Goal: Task Accomplishment & Management: Manage account settings

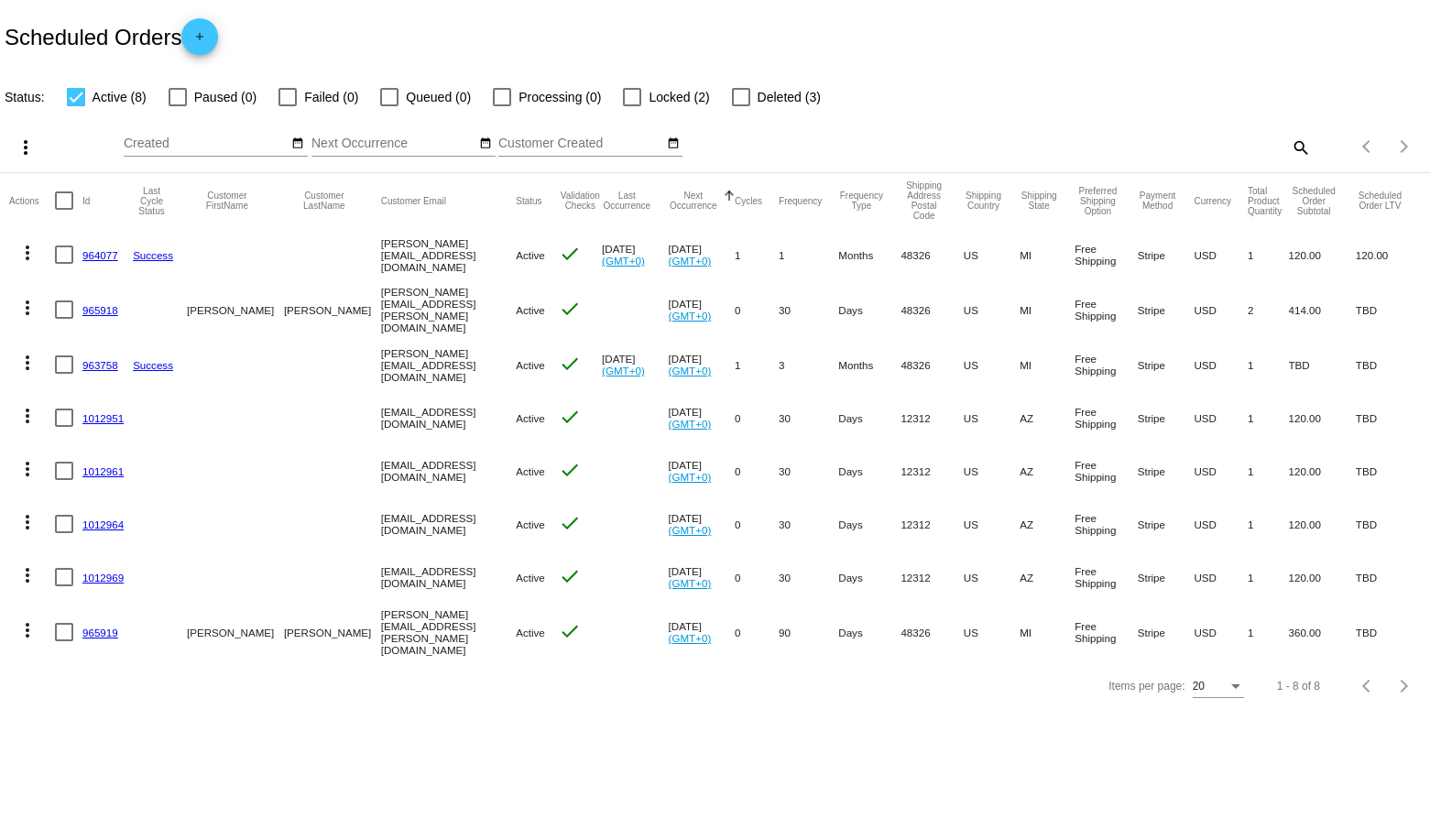
click at [104, 575] on link "1012969" at bounding box center [103, 578] width 41 height 12
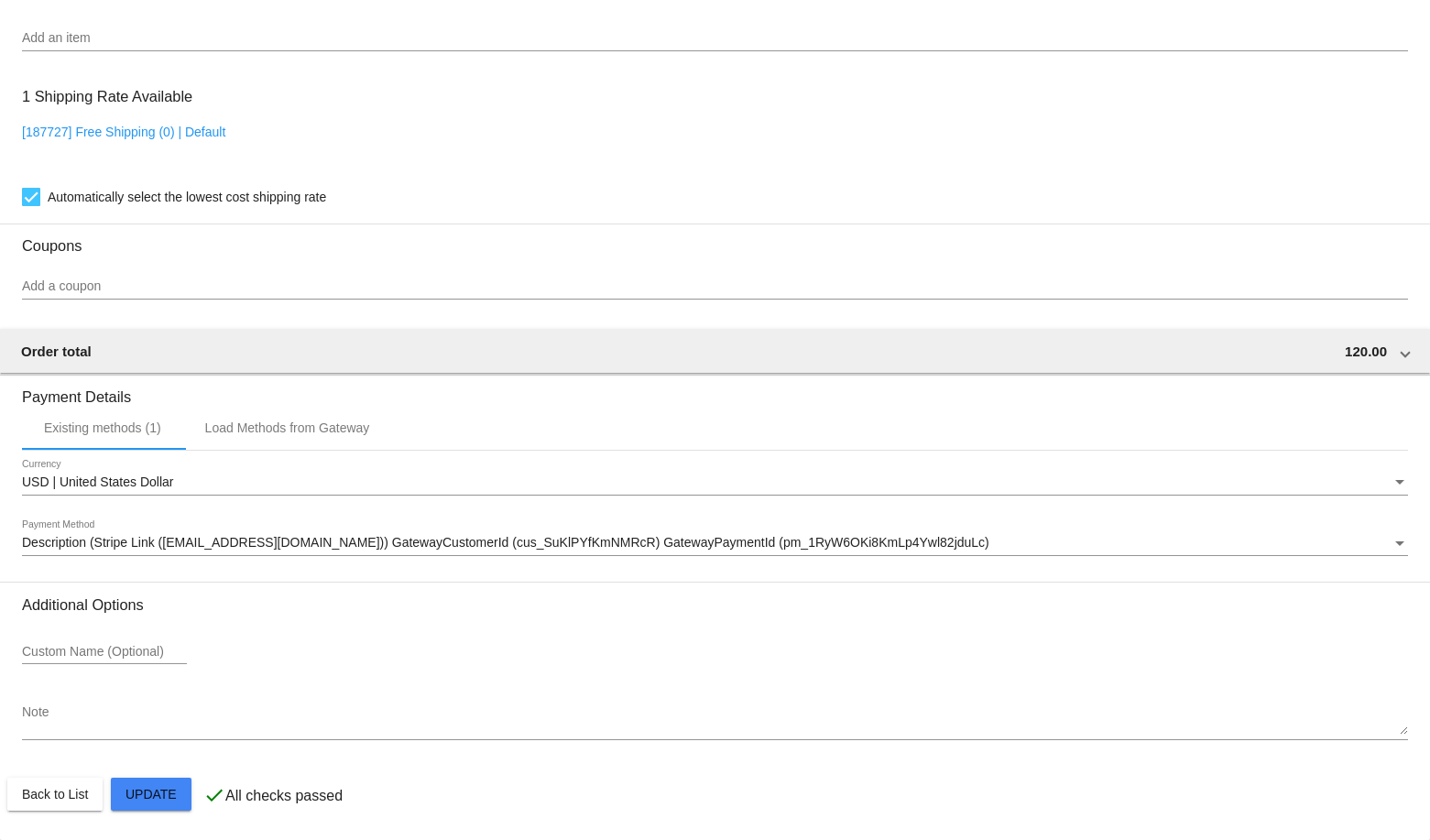
scroll to position [760, 0]
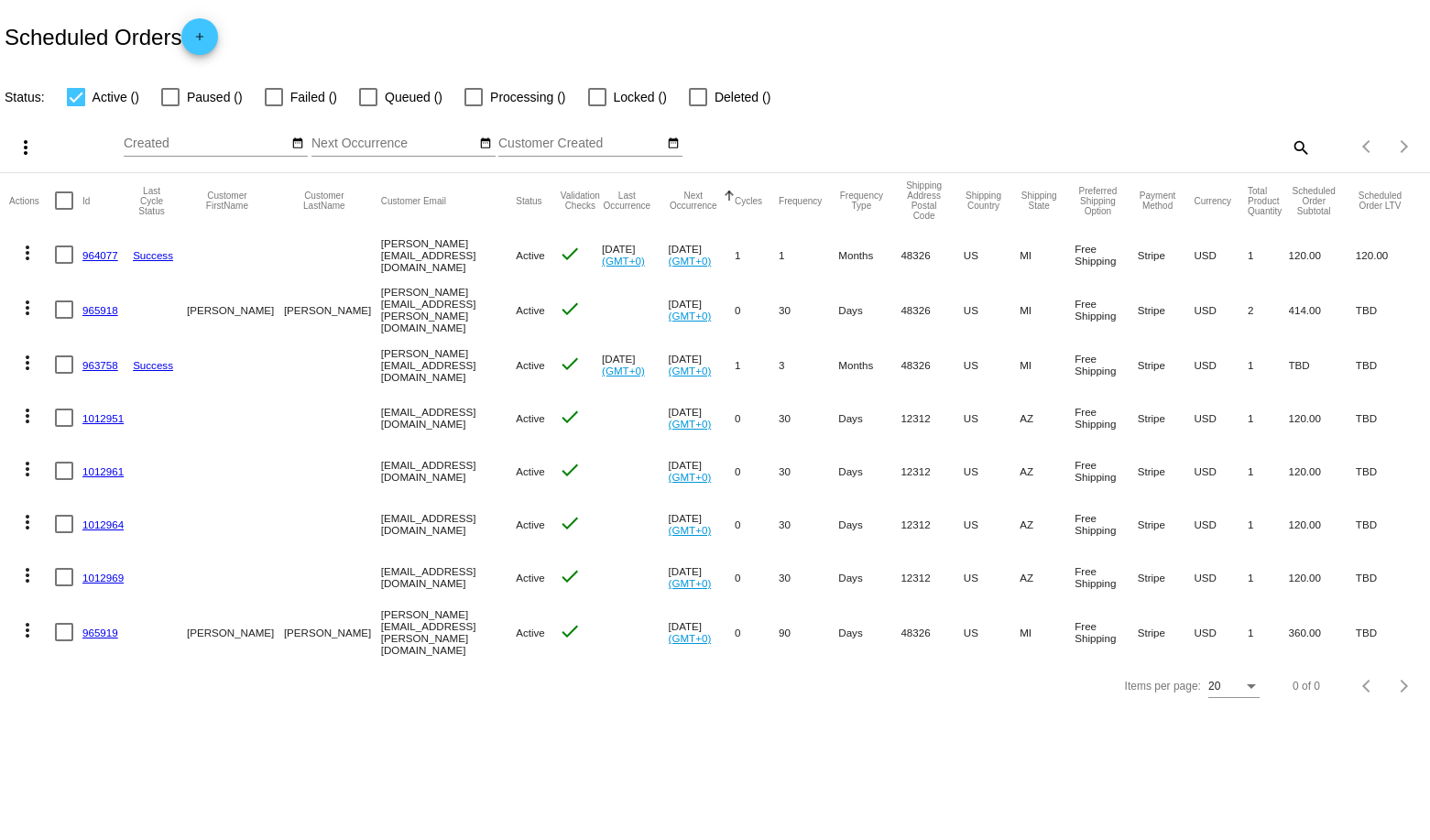
click at [64, 199] on div at bounding box center [65, 201] width 19 height 19
click at [64, 210] on input "checkbox" at bounding box center [63, 210] width 1 height 1
checkbox input "true"
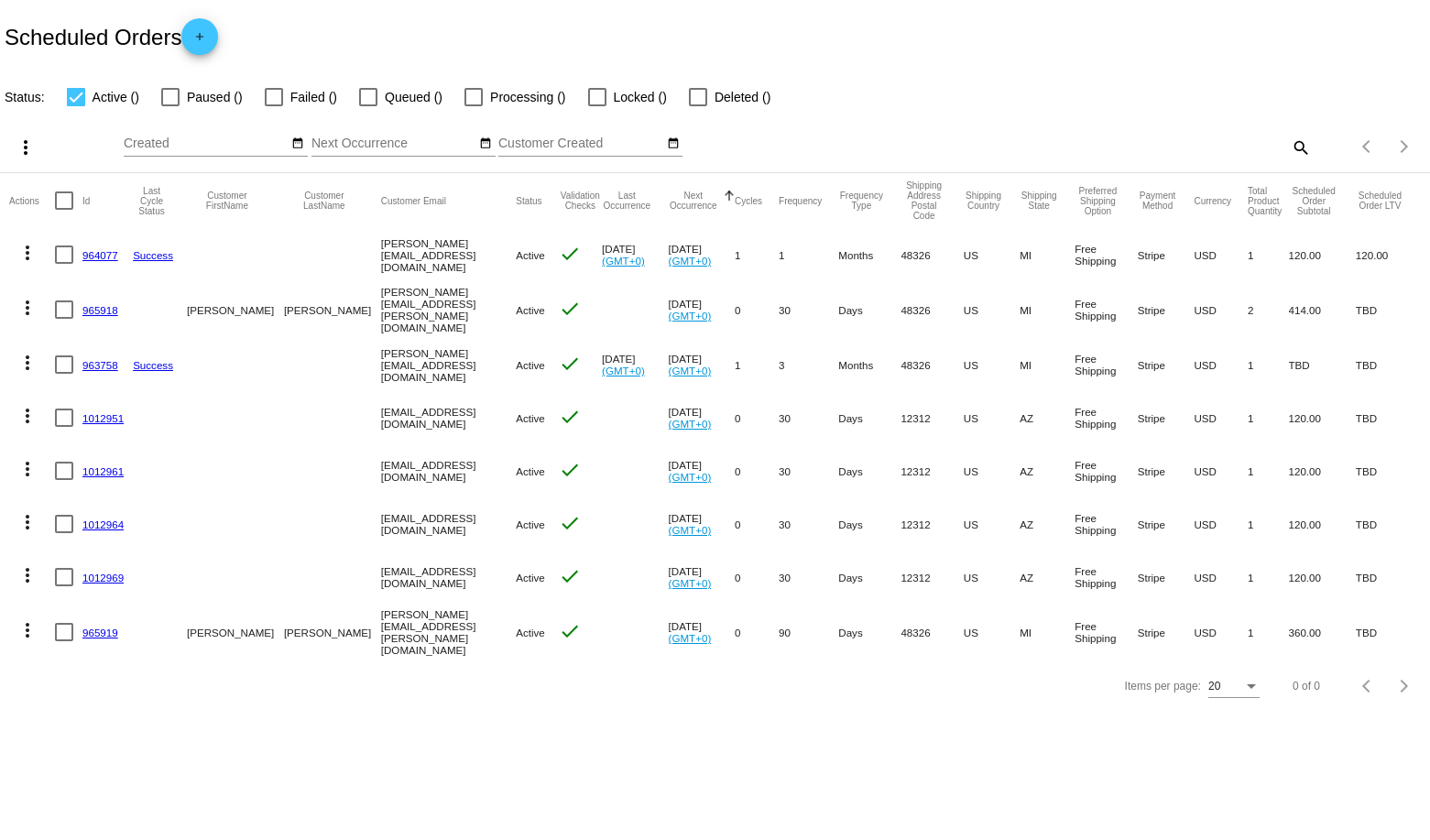
checkbox input "true"
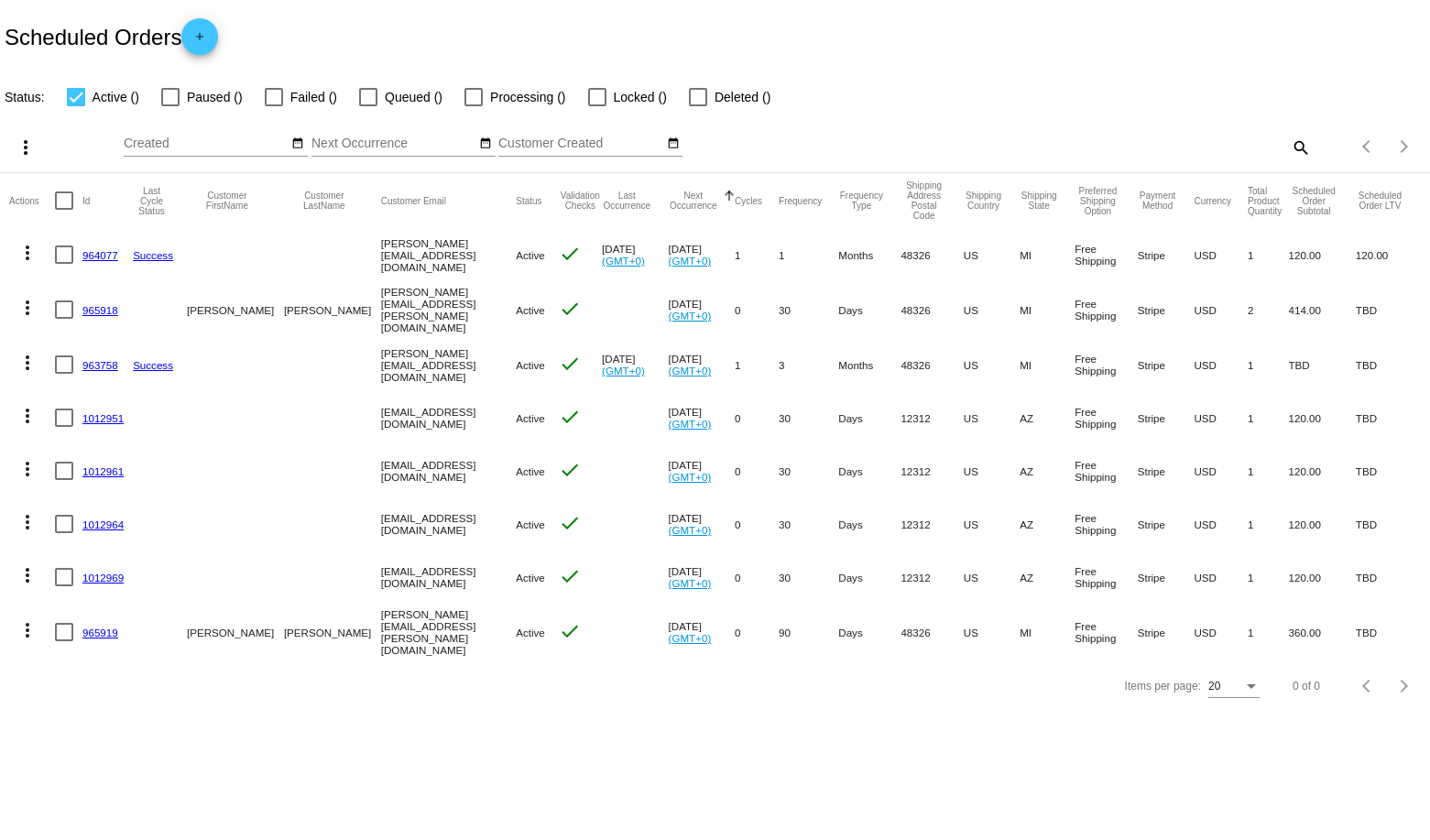
checkbox input "true"
click at [24, 253] on mat-icon "more_vert" at bounding box center [27, 252] width 22 height 22
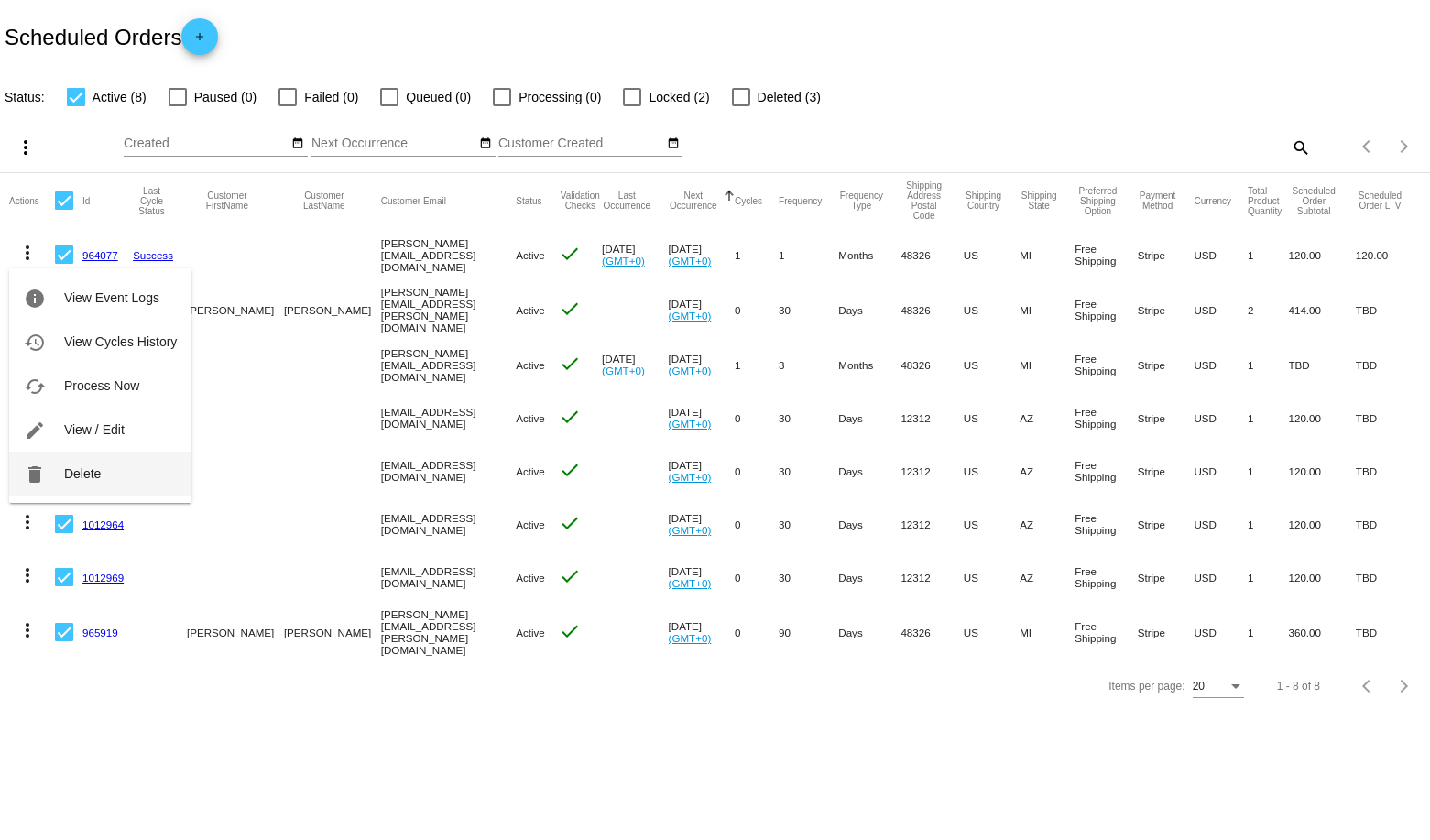
click at [59, 475] on button "delete Delete" at bounding box center [100, 473] width 182 height 44
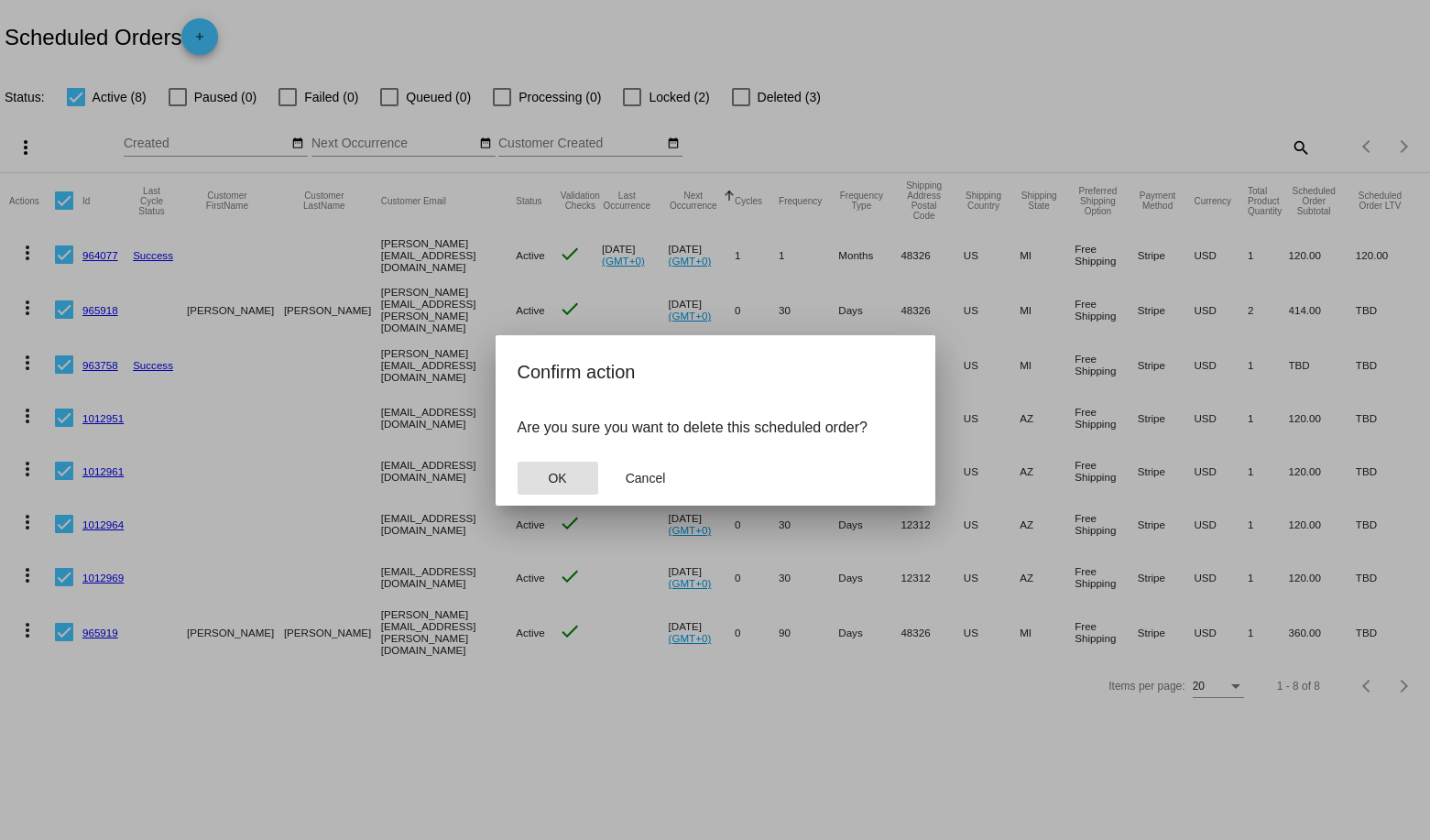
click at [546, 484] on button "OK" at bounding box center [558, 477] width 81 height 33
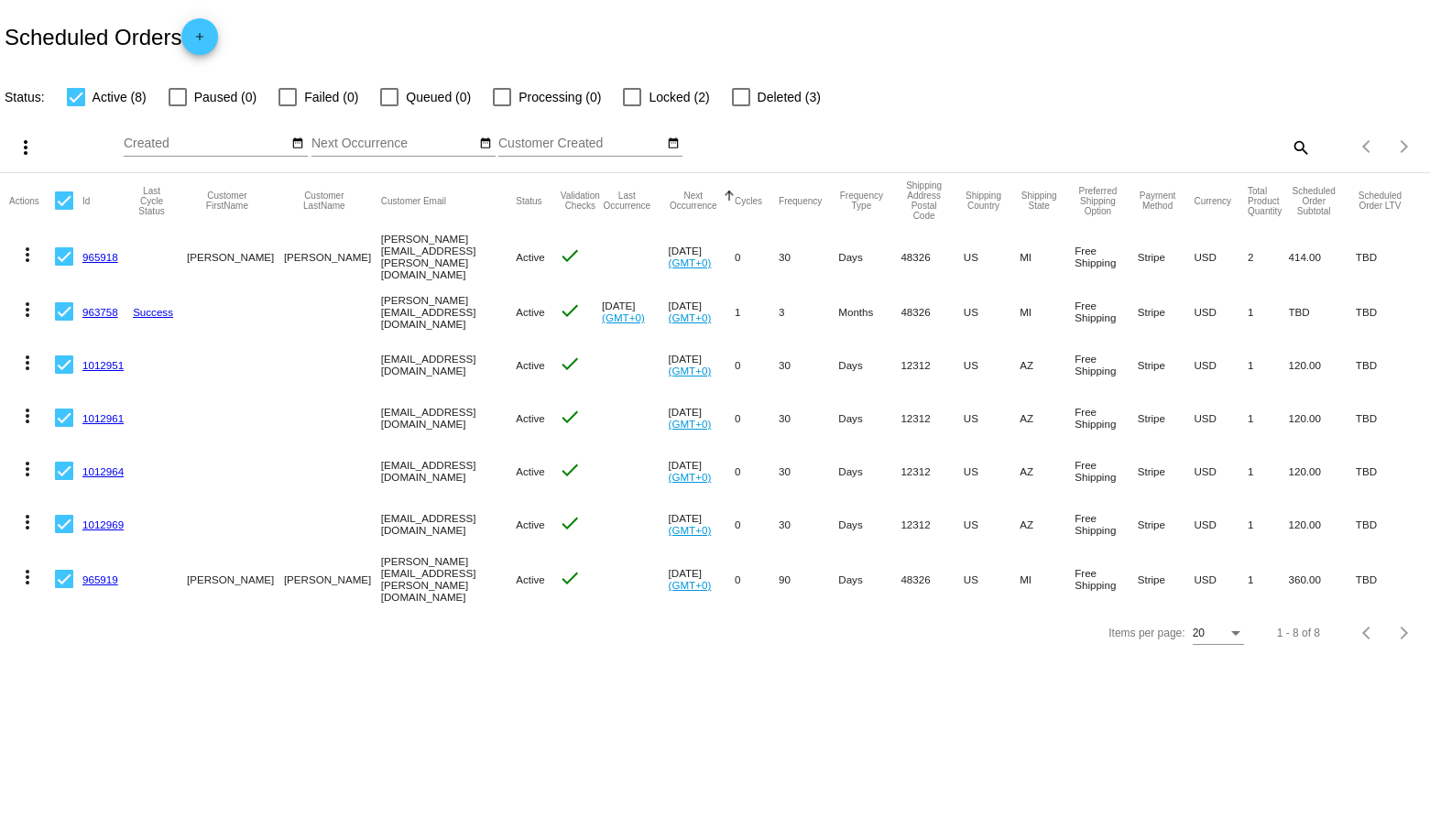
click at [25, 153] on mat-icon "more_vert" at bounding box center [25, 147] width 22 height 22
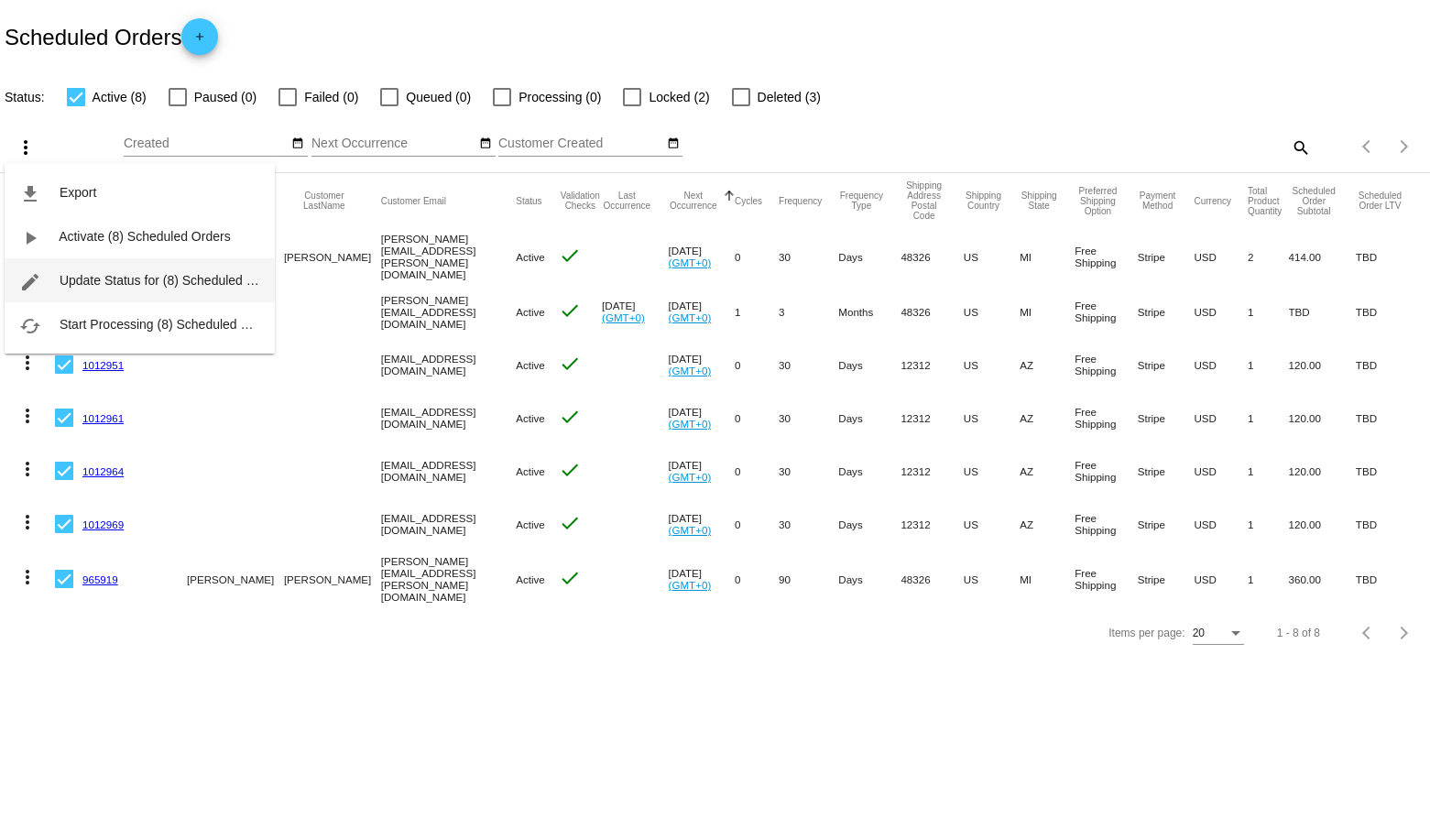
click at [82, 286] on span "Update Status for (8) Scheduled Orders" at bounding box center [173, 280] width 226 height 15
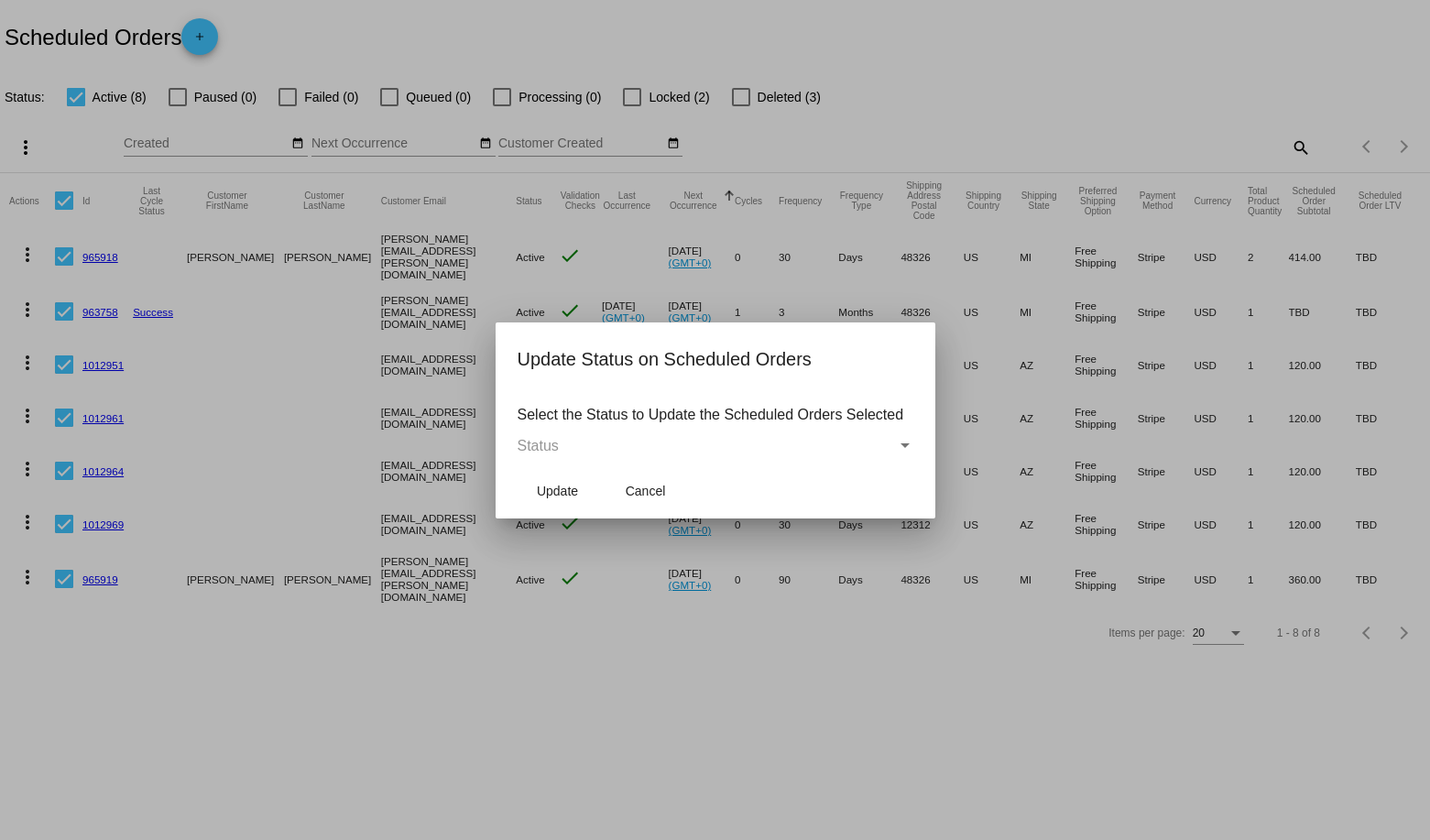
click at [621, 427] on mat-dialog-content "Select the Status to Update the Scheduled Orders Selected Status" at bounding box center [715, 428] width 440 height 71
click at [617, 442] on div "Status" at bounding box center [707, 446] width 379 height 17
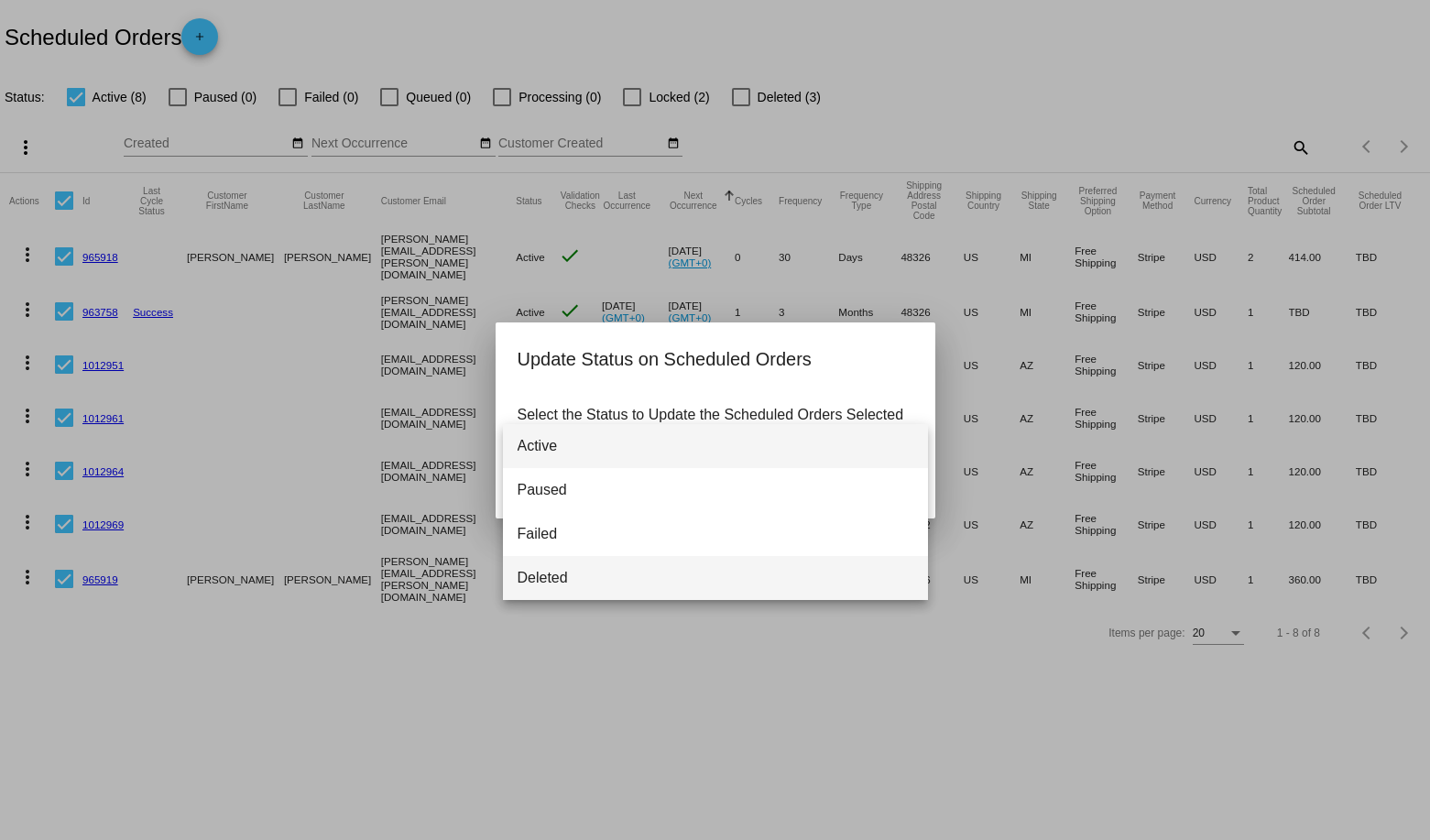
click at [592, 576] on span "Deleted" at bounding box center [715, 578] width 396 height 44
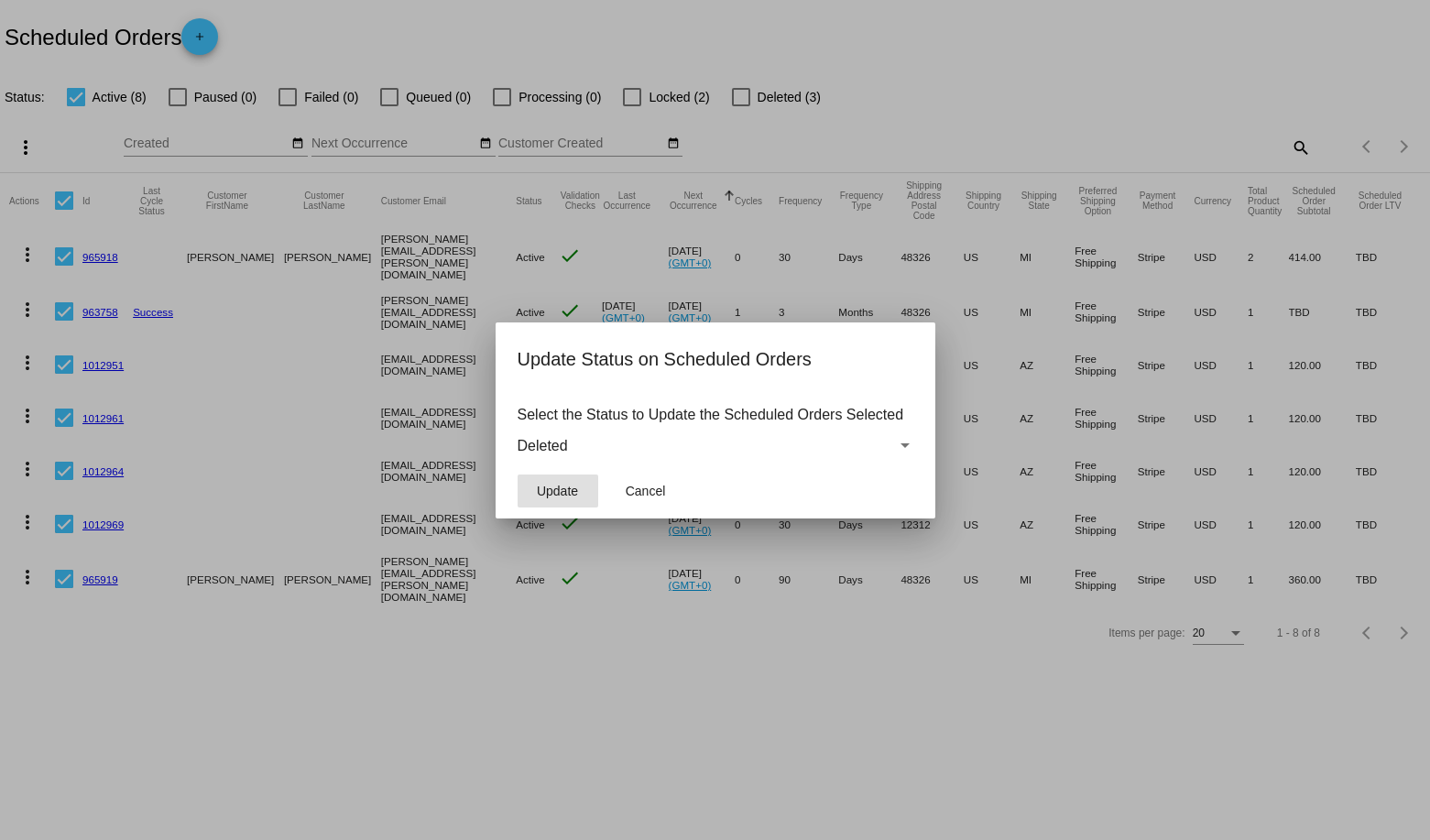
click at [565, 482] on button "Update" at bounding box center [558, 490] width 81 height 33
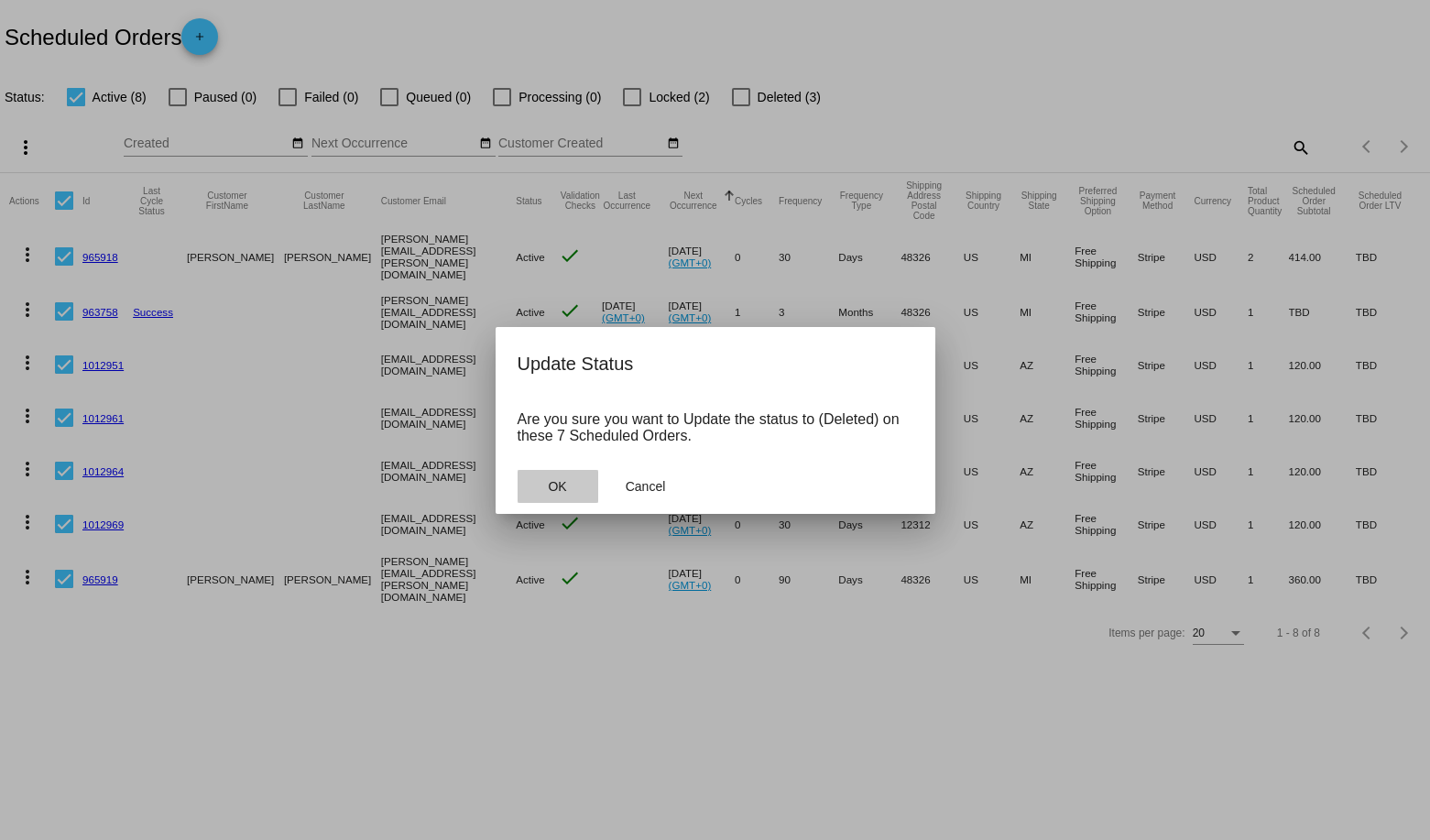
click at [579, 497] on button "OK" at bounding box center [558, 486] width 81 height 33
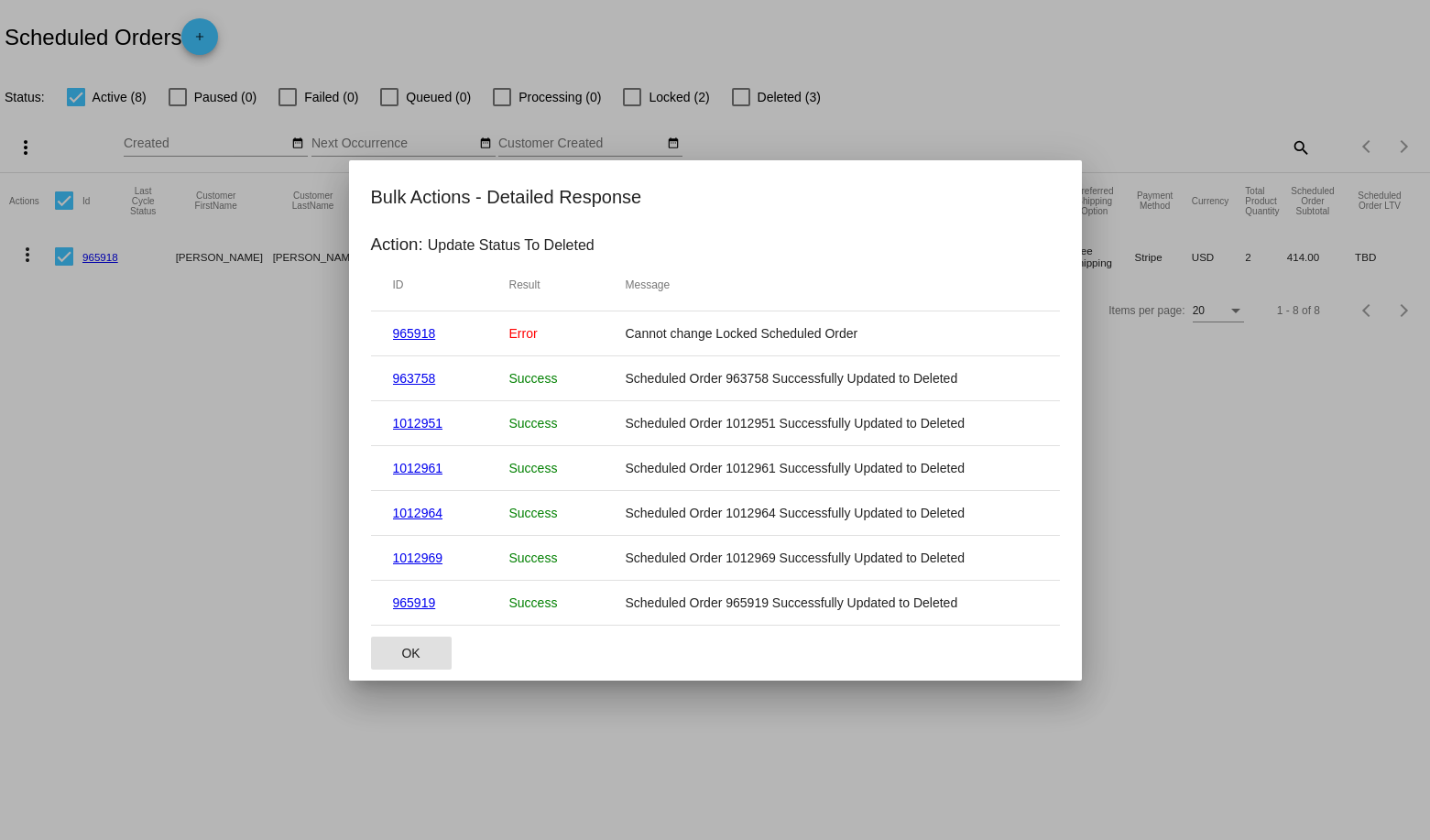
click at [418, 658] on span "OK" at bounding box center [411, 653] width 19 height 15
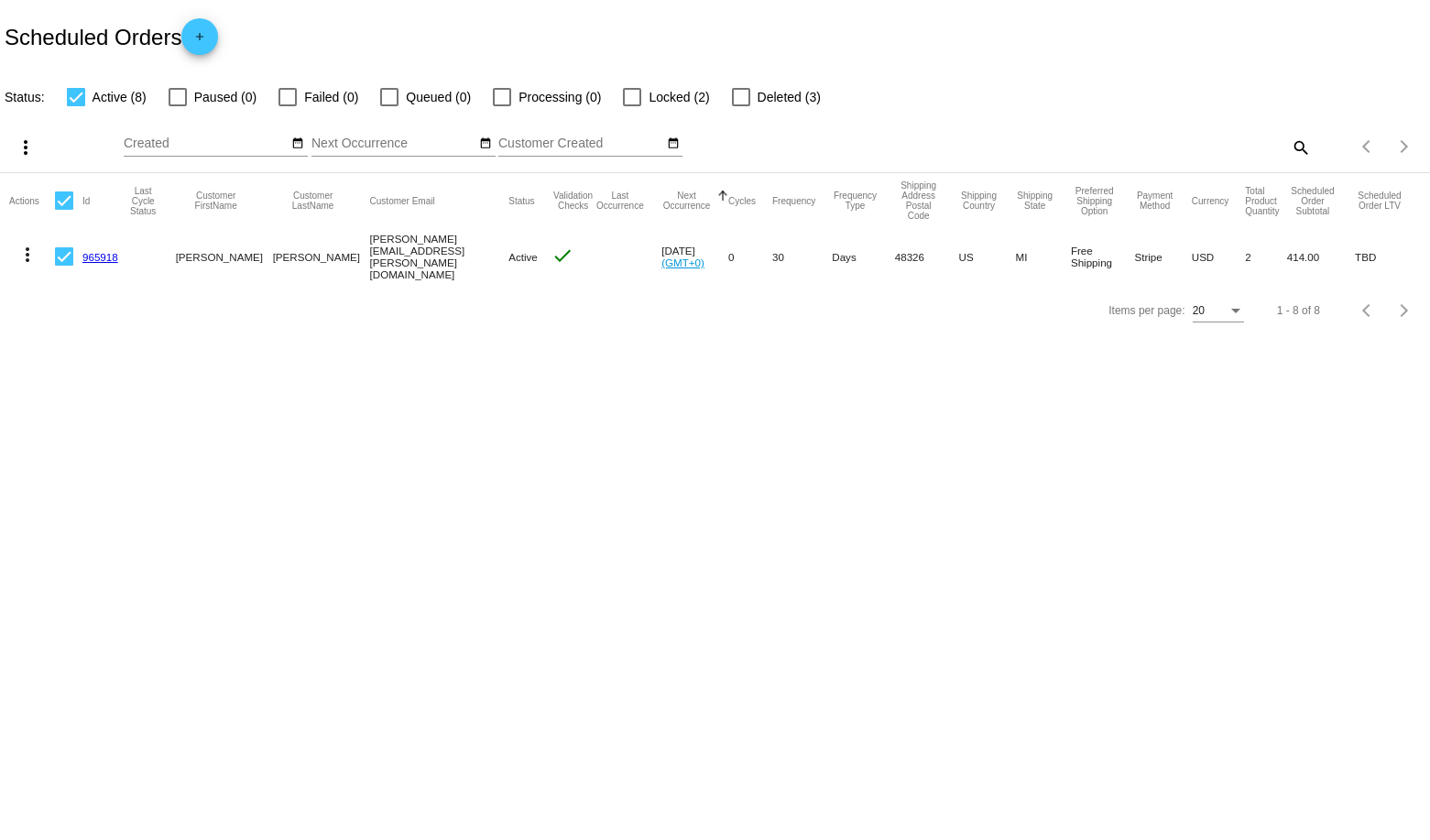
click at [701, 358] on body "Scheduled Orders add Status: Active (8) Paused (0) Failed (0) Queued (0) Proces…" at bounding box center [715, 420] width 1430 height 840
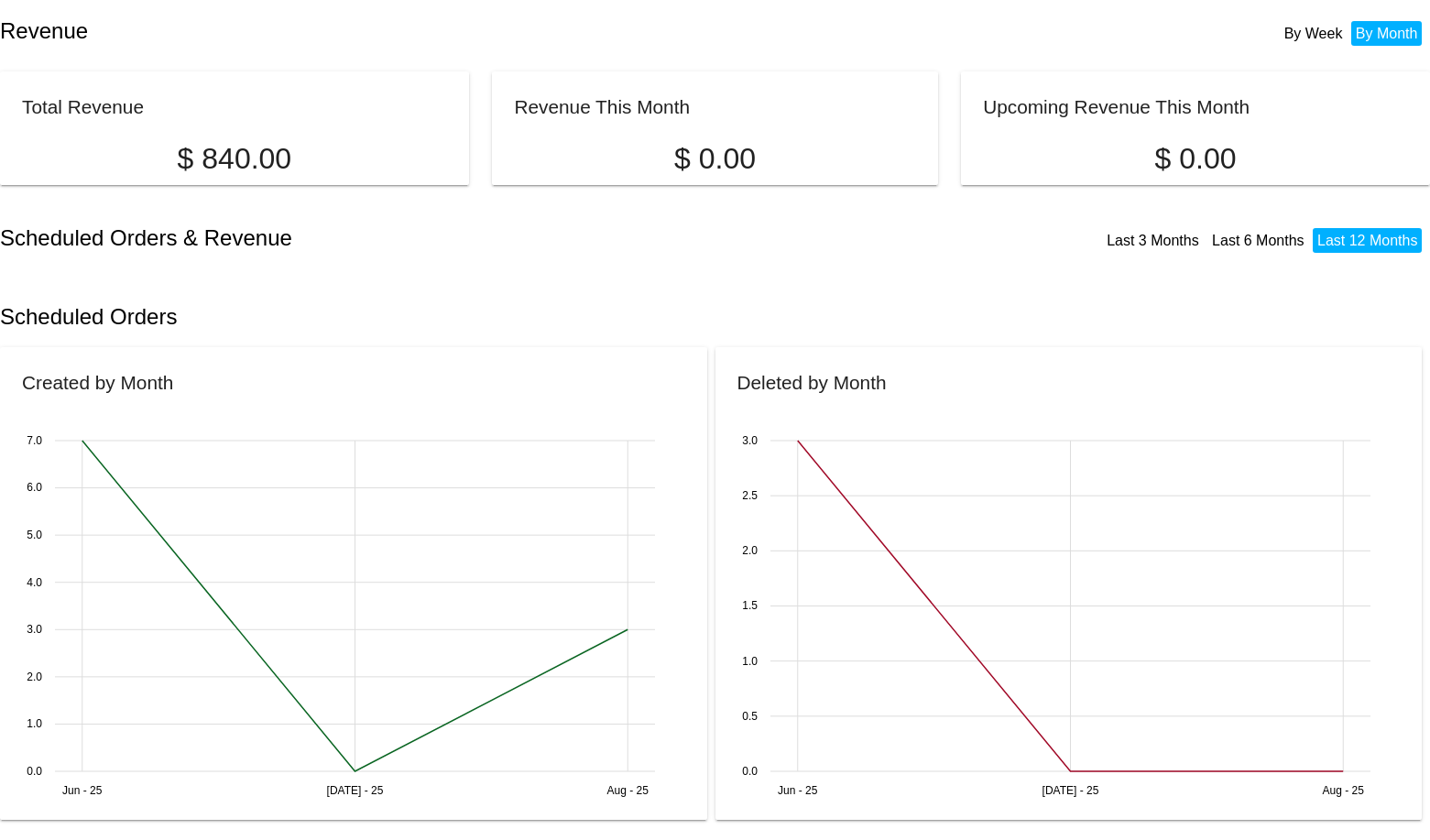
scroll to position [11, 0]
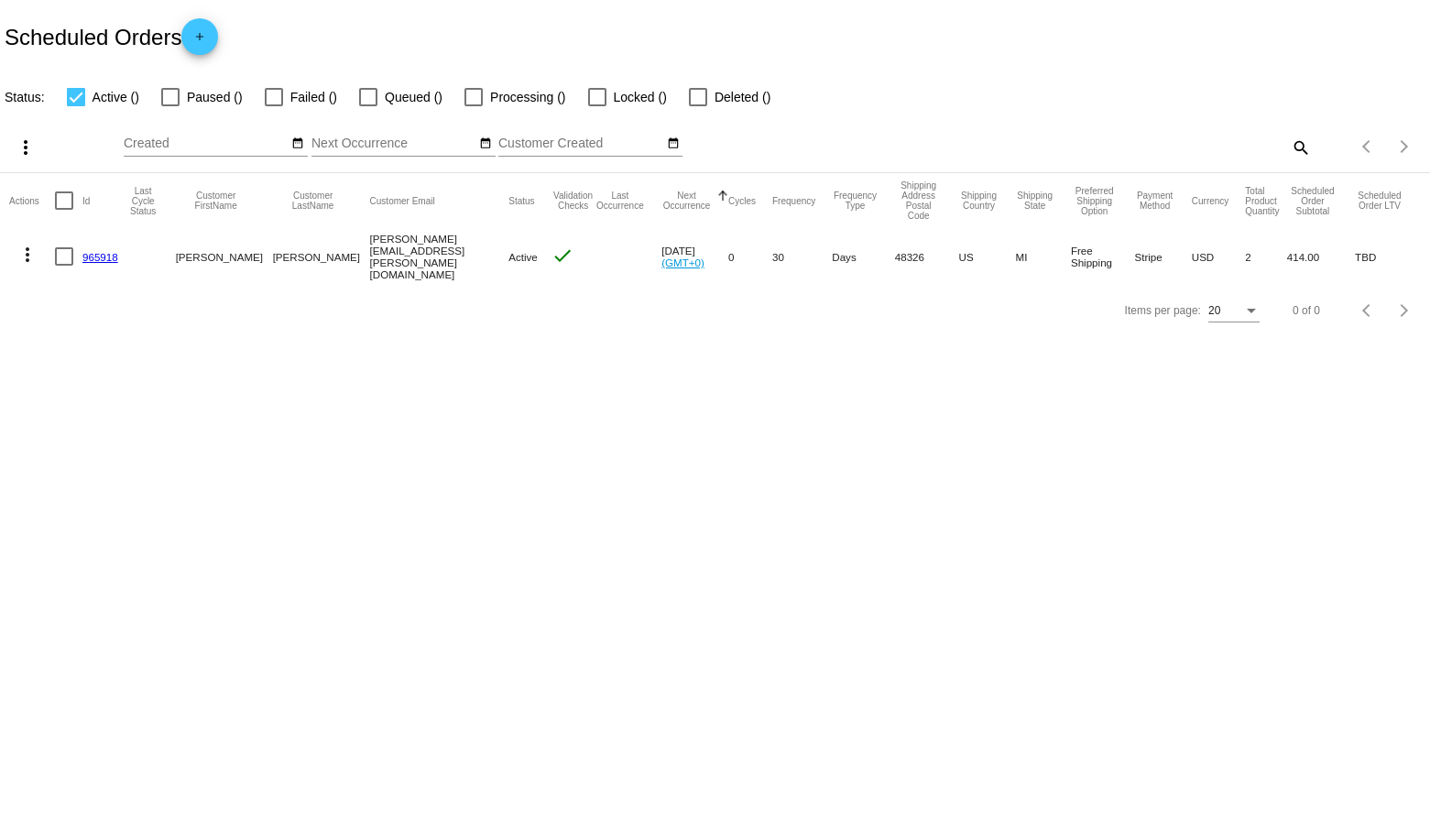
click at [23, 258] on mat-icon "more_vert" at bounding box center [27, 254] width 22 height 22
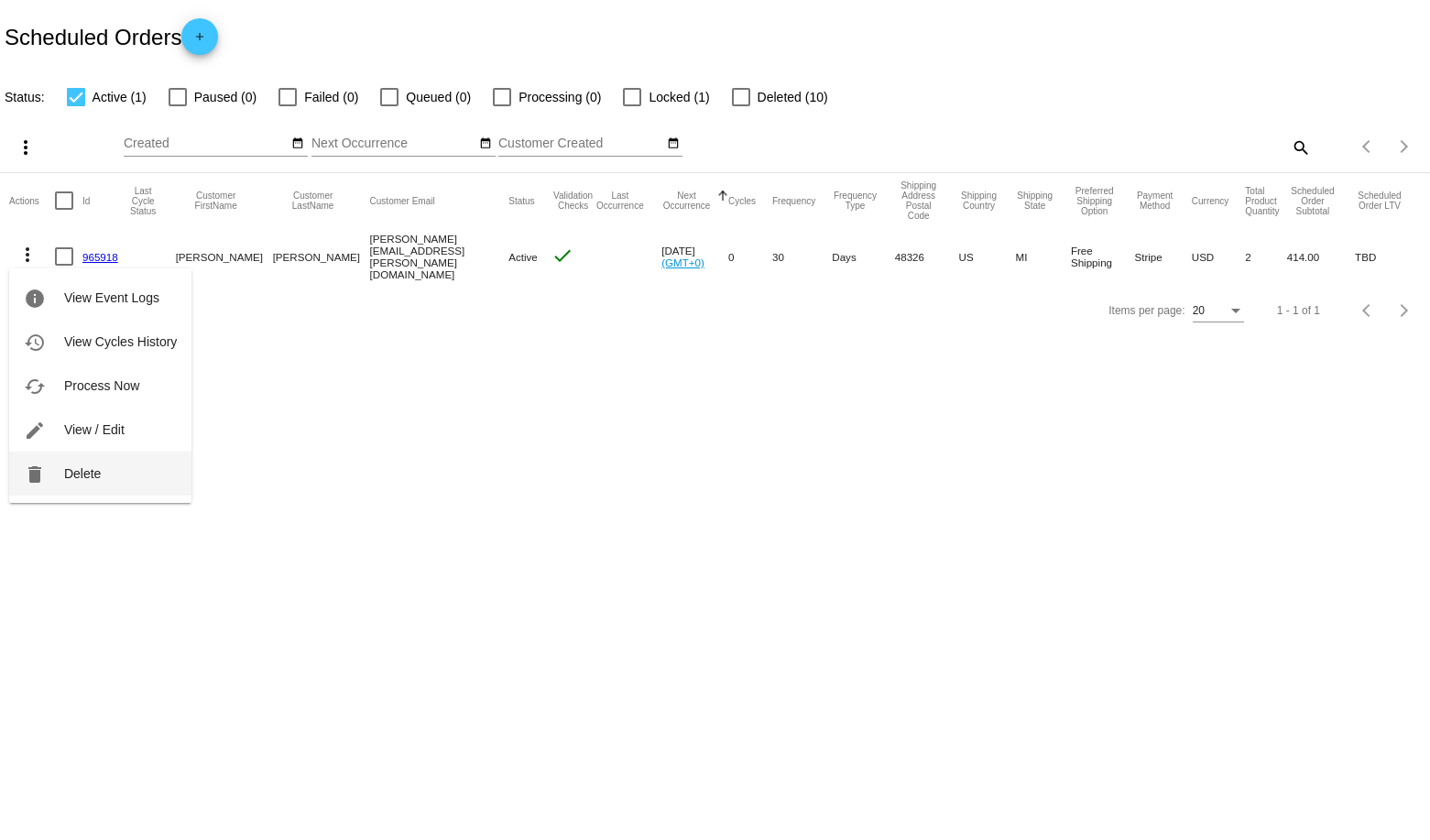
click at [66, 478] on span "Delete" at bounding box center [82, 473] width 37 height 15
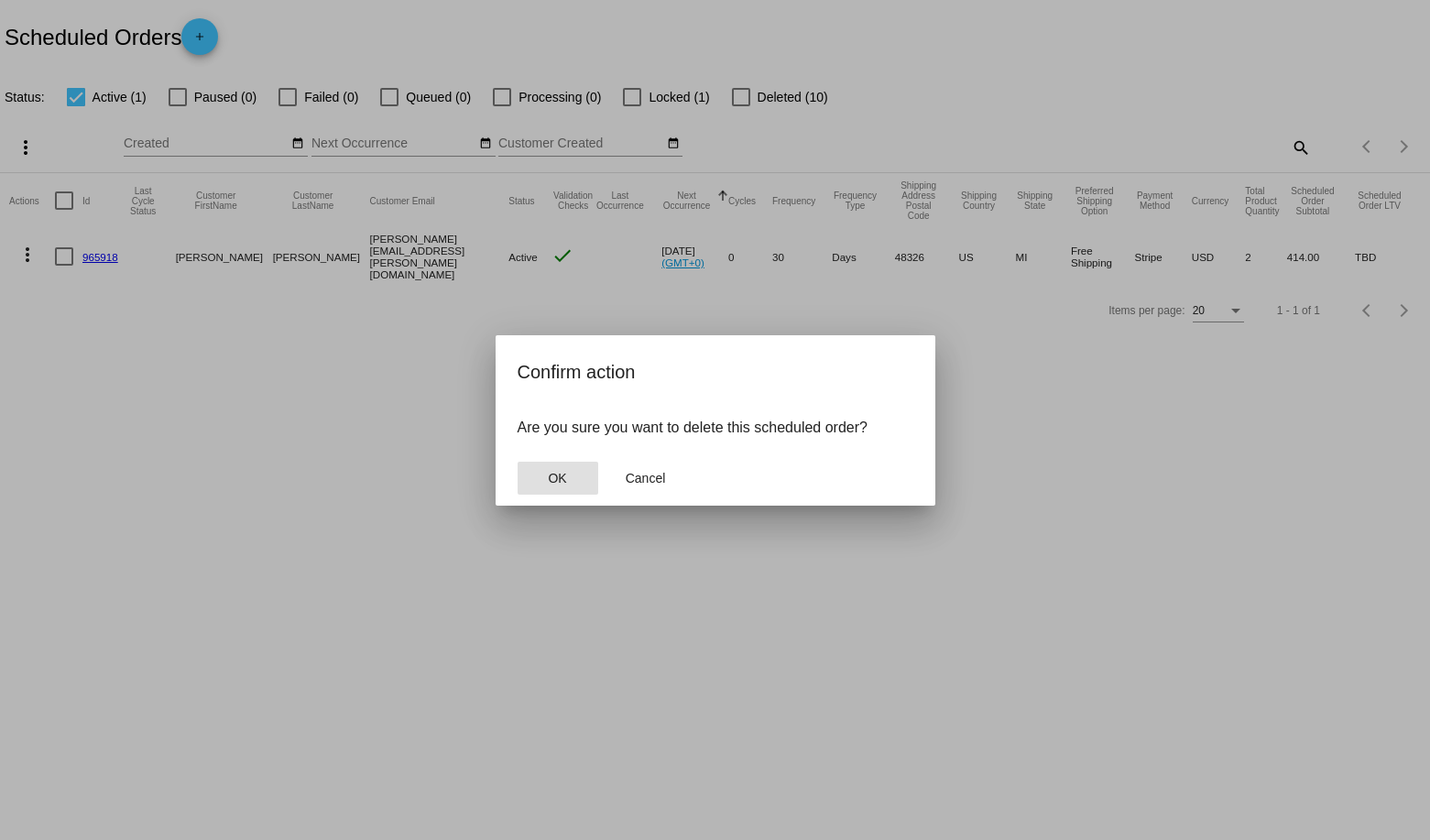
click at [554, 487] on button "OK" at bounding box center [558, 477] width 81 height 33
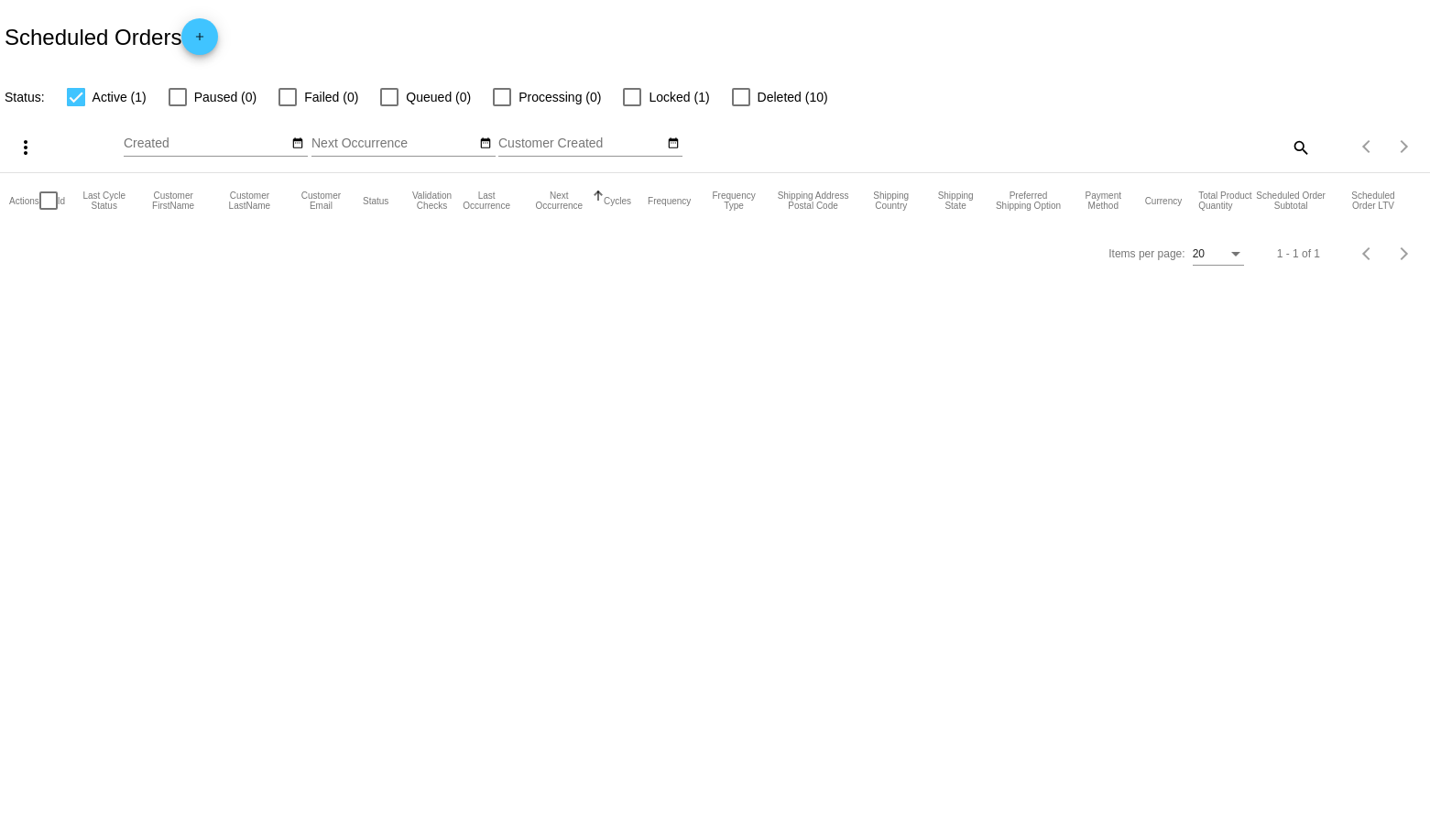
click at [732, 98] on div at bounding box center [742, 98] width 19 height 19
click at [740, 106] on input "Deleted (10)" at bounding box center [740, 106] width 1 height 1
checkbox input "true"
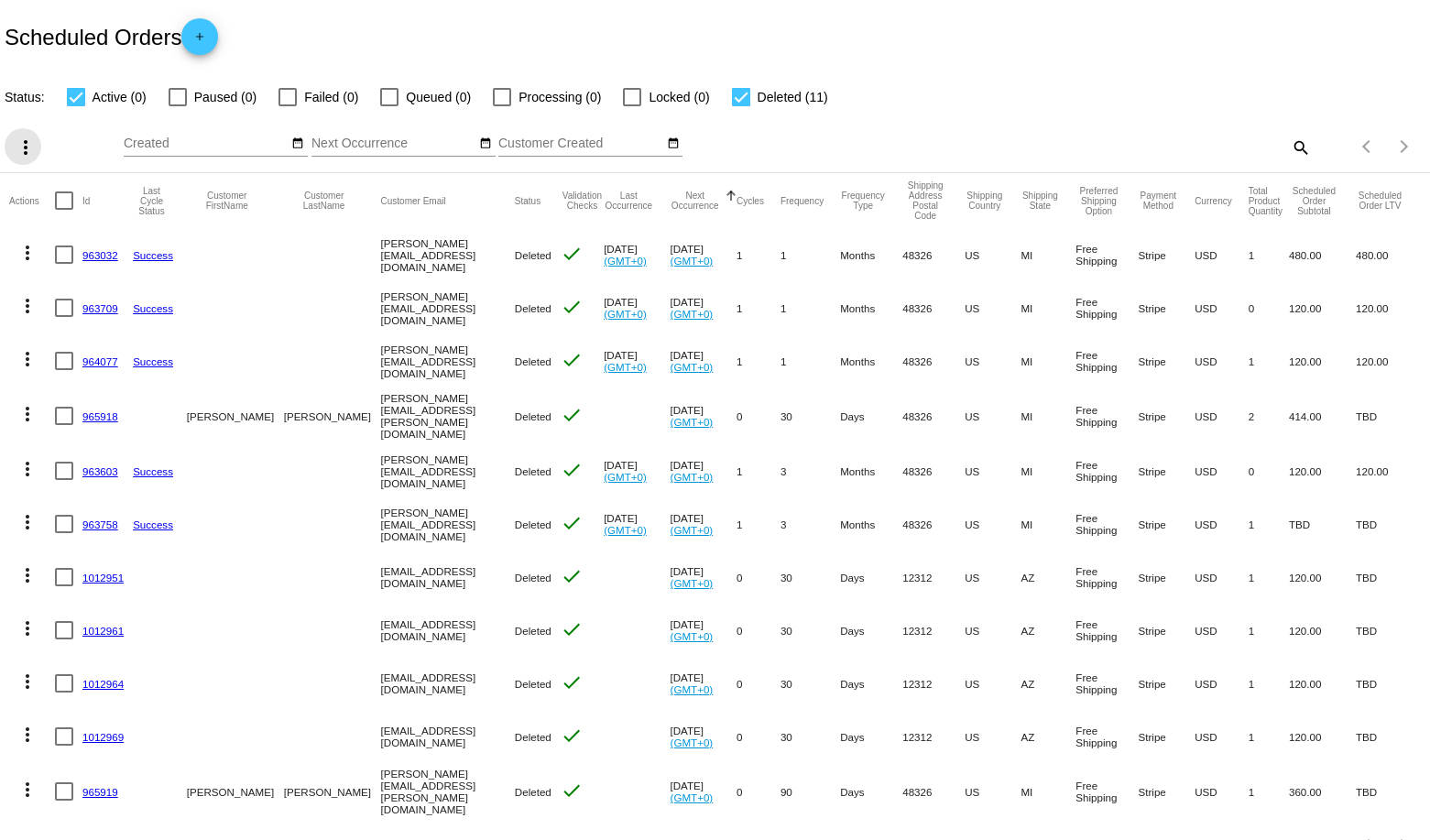
click at [22, 156] on mat-icon "more_vert" at bounding box center [25, 147] width 22 height 22
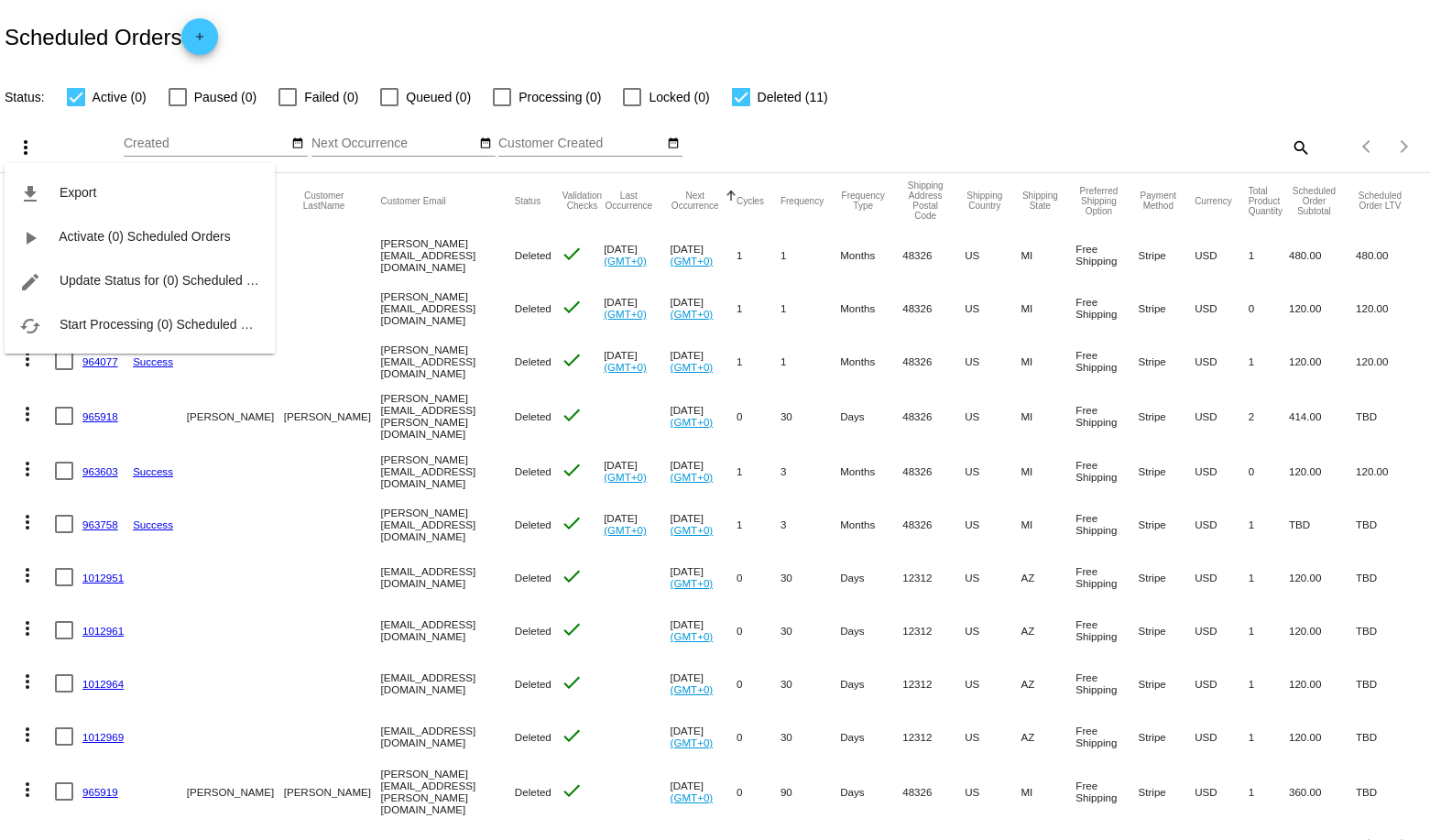
click at [83, 130] on div "file_download Export play_arrow Activate (0) Scheduled Orders edit Update Statu…" at bounding box center [140, 241] width 270 height 225
click at [113, 93] on div at bounding box center [715, 420] width 1430 height 840
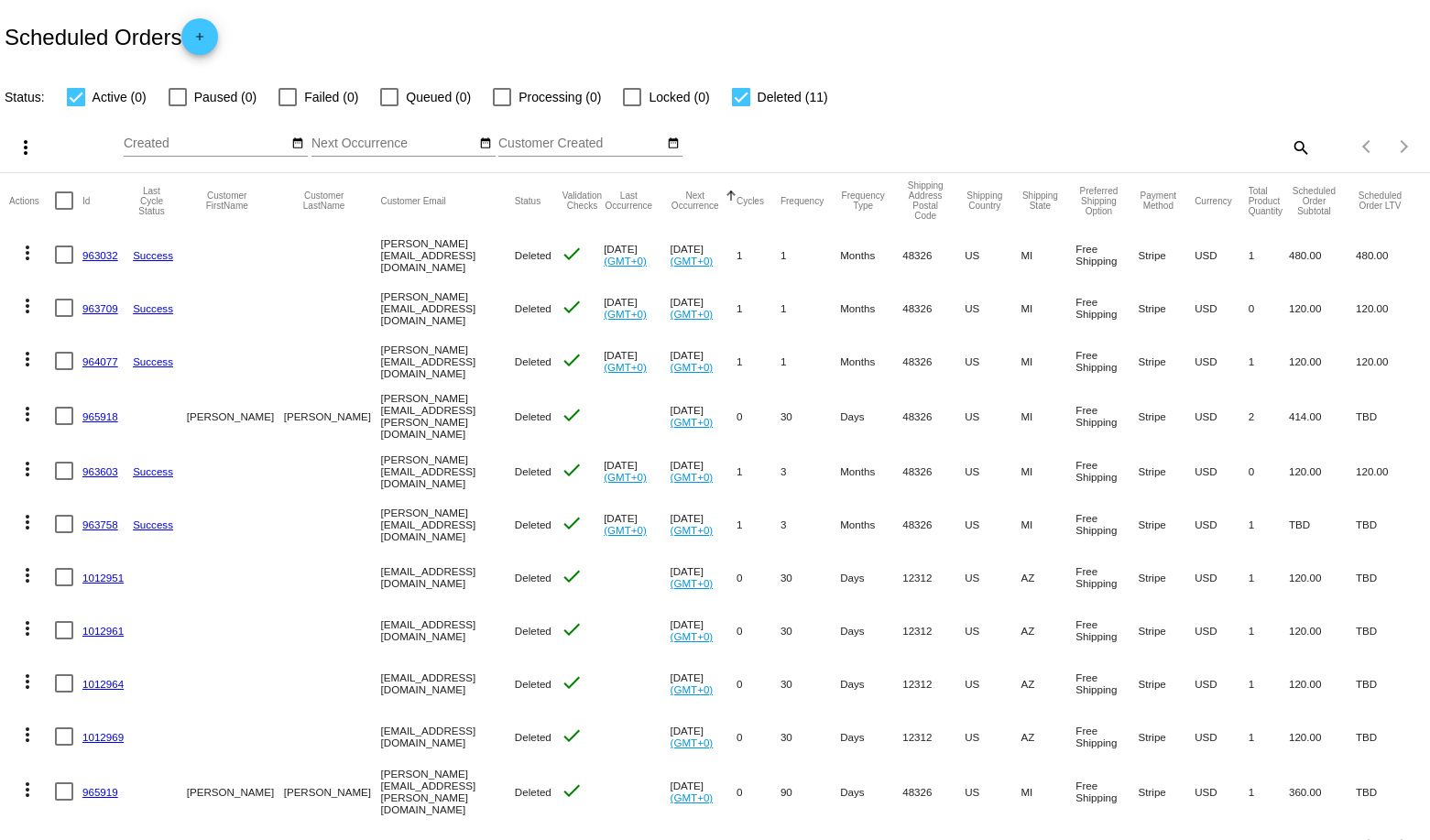
click at [78, 101] on div at bounding box center [76, 98] width 19 height 19
click at [76, 106] on input "Active (0)" at bounding box center [75, 106] width 1 height 1
checkbox input "false"
click at [732, 101] on div at bounding box center [742, 98] width 19 height 19
click at [740, 106] on input "Deleted (11)" at bounding box center [740, 106] width 1 height 1
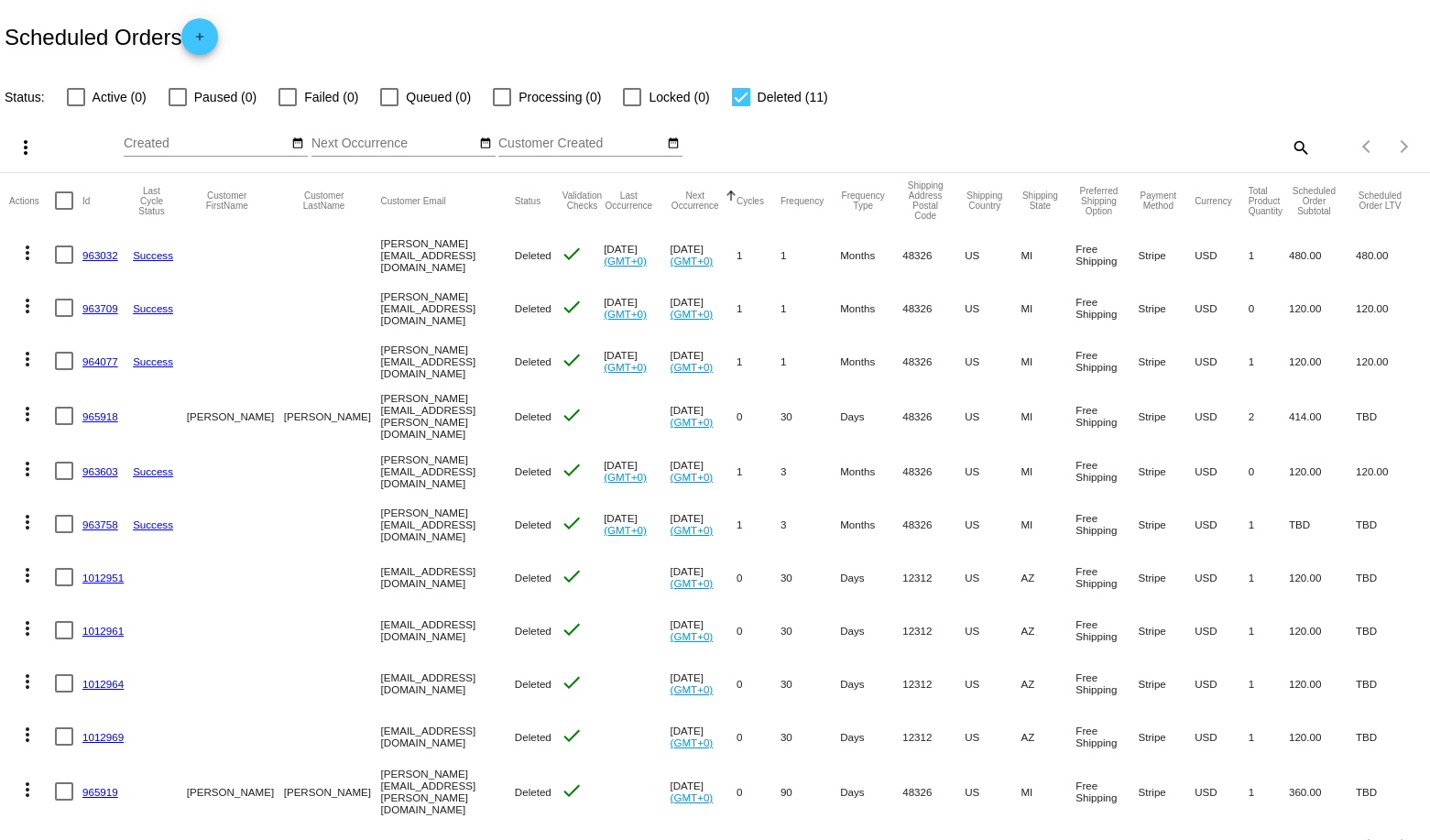
checkbox input "false"
click at [83, 98] on app-dashboard-scheduled-orders "Scheduled Orders add Status: Active (0) Paused (0) Failed (0) Queued (0) Proces…" at bounding box center [715, 435] width 1430 height 871
click at [79, 99] on div at bounding box center [76, 98] width 19 height 19
click at [76, 106] on input "Active (0)" at bounding box center [75, 106] width 1 height 1
checkbox input "true"
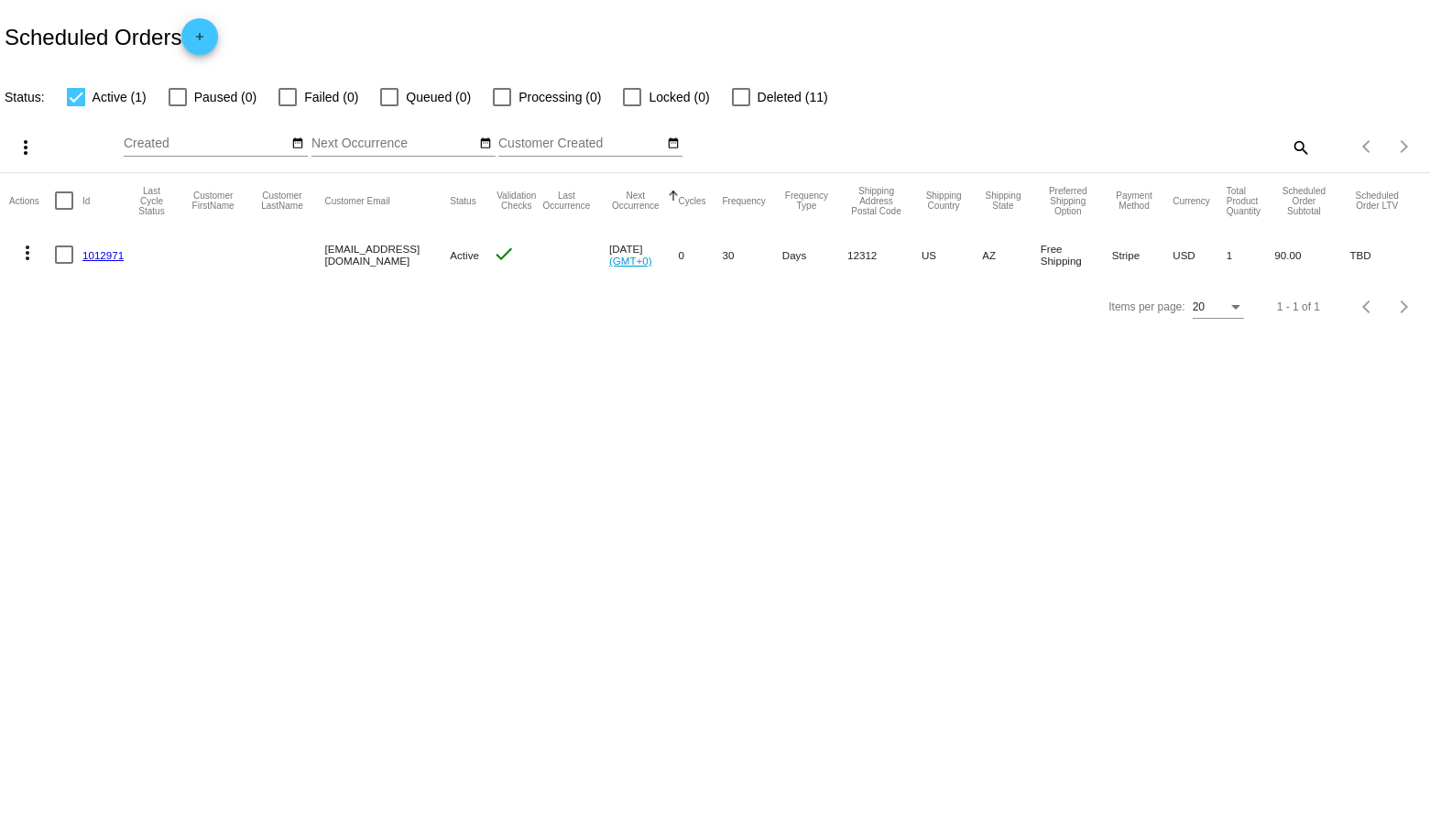
click at [108, 254] on link "1012971" at bounding box center [103, 255] width 41 height 12
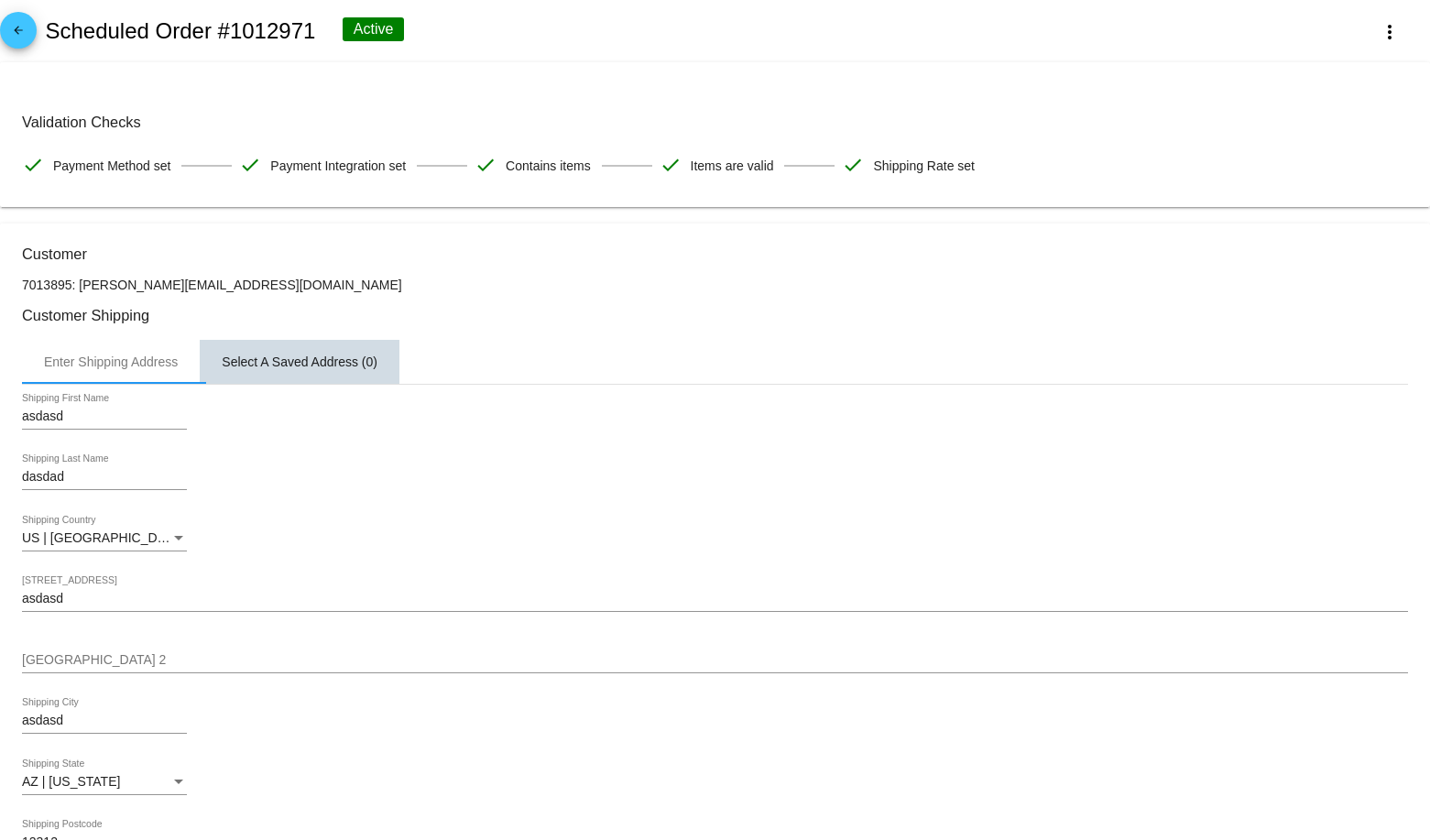
click at [260, 366] on div "Select A Saved Address (0)" at bounding box center [299, 362] width 156 height 15
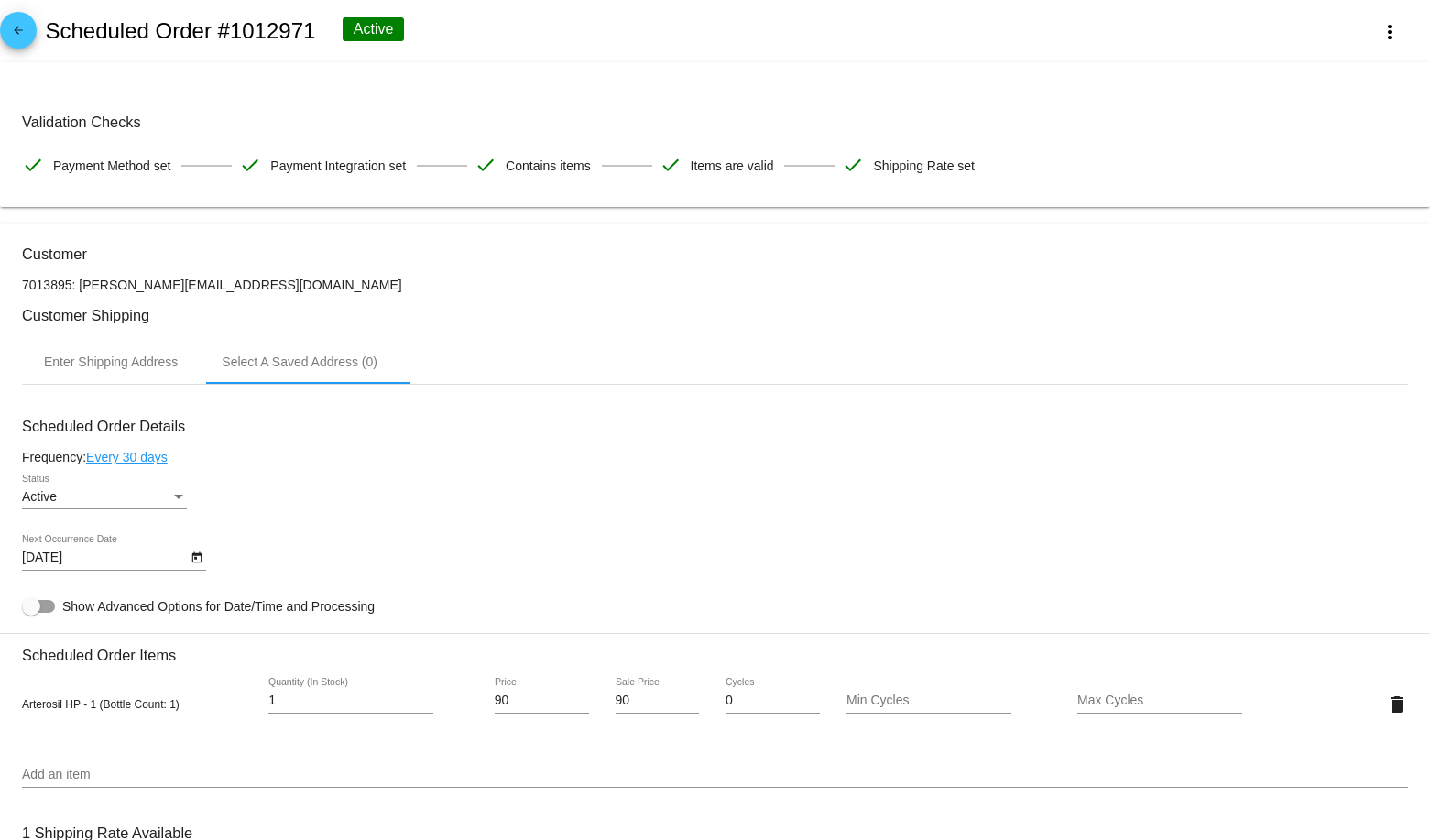
click at [336, 100] on mat-card-content "Validation Checks check Payment Method set check Payment Integration set check …" at bounding box center [715, 134] width 1386 height 100
